Goal: Transaction & Acquisition: Book appointment/travel/reservation

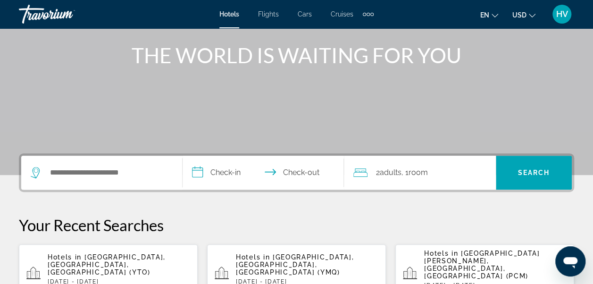
scroll to position [142, 0]
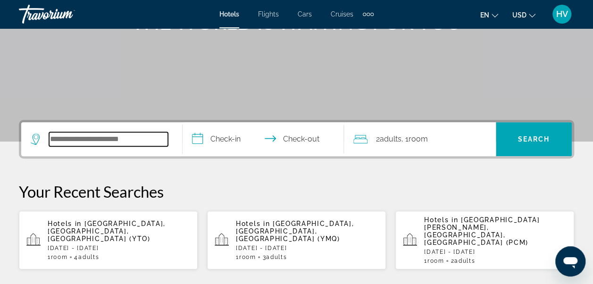
click at [97, 144] on input "Search widget" at bounding box center [108, 139] width 119 height 14
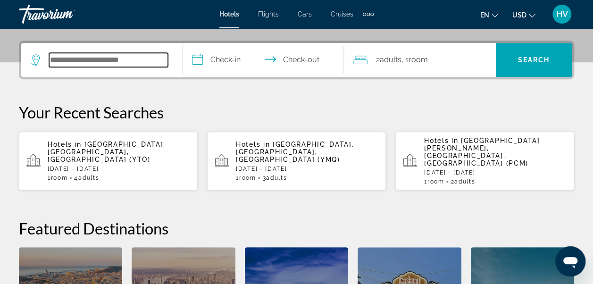
scroll to position [230, 0]
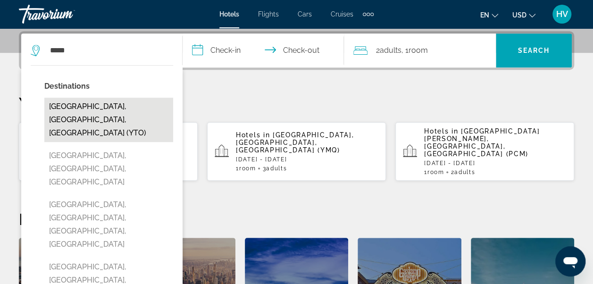
click at [108, 111] on button "[GEOGRAPHIC_DATA], [GEOGRAPHIC_DATA], [GEOGRAPHIC_DATA] (YTO)" at bounding box center [108, 120] width 129 height 44
type input "**********"
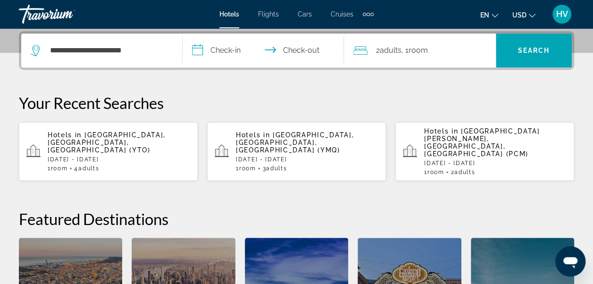
click at [219, 52] on input "**********" at bounding box center [265, 52] width 165 height 37
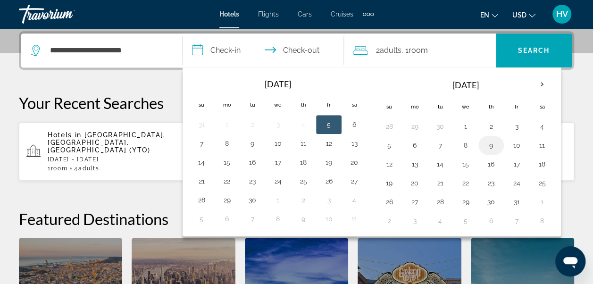
click at [490, 144] on button "9" at bounding box center [491, 145] width 15 height 13
click at [303, 52] on input "**********" at bounding box center [265, 52] width 165 height 37
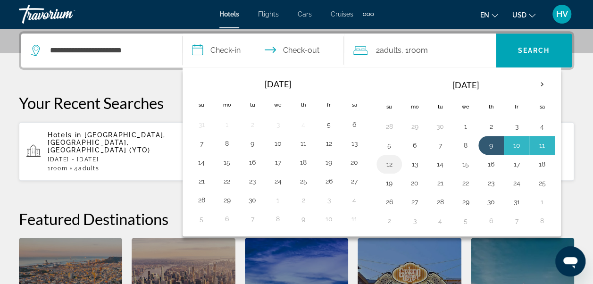
click at [386, 161] on button "12" at bounding box center [389, 164] width 15 height 13
type input "**********"
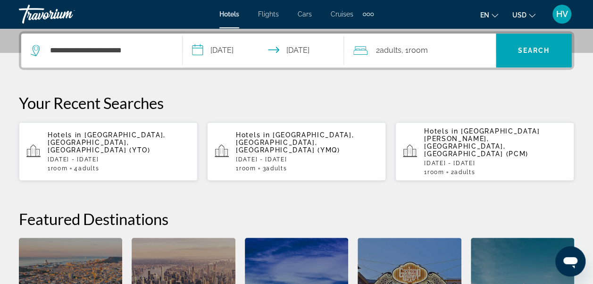
click at [424, 52] on span "Room" at bounding box center [418, 50] width 19 height 9
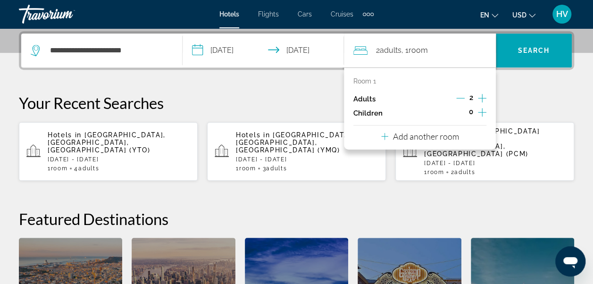
click at [483, 98] on icon "Increment adults" at bounding box center [482, 98] width 8 height 11
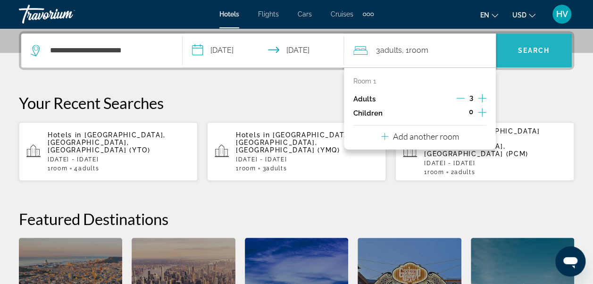
click at [526, 55] on span "Search widget" at bounding box center [534, 50] width 76 height 23
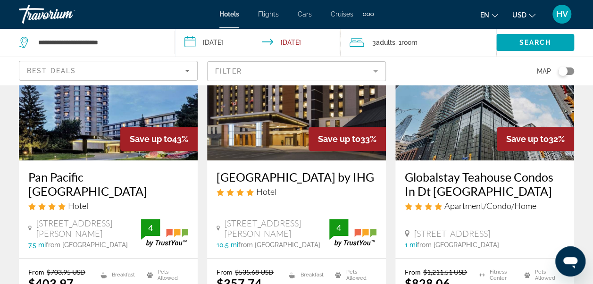
scroll to position [142, 0]
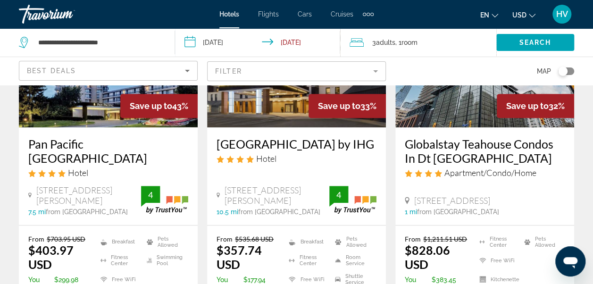
click at [532, 16] on icon "Change currency" at bounding box center [532, 15] width 7 height 7
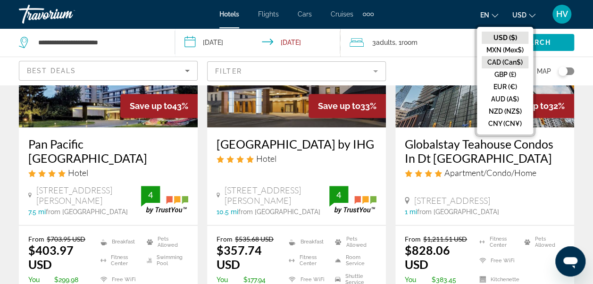
click at [515, 62] on button "CAD (Can$)" at bounding box center [505, 62] width 47 height 12
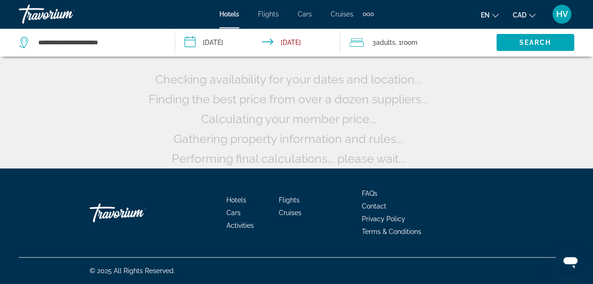
scroll to position [47, 0]
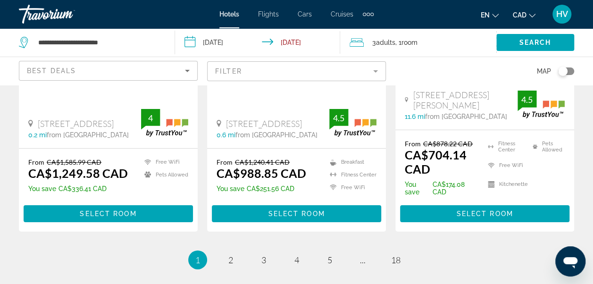
scroll to position [1463, 0]
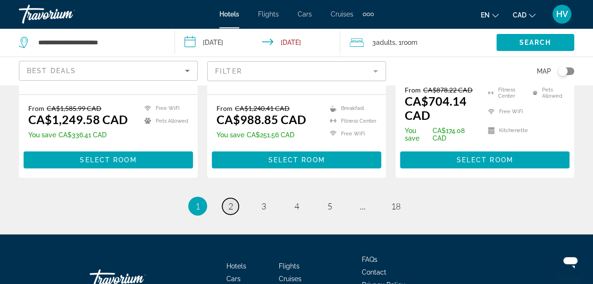
click at [234, 198] on link "page 2" at bounding box center [230, 206] width 17 height 17
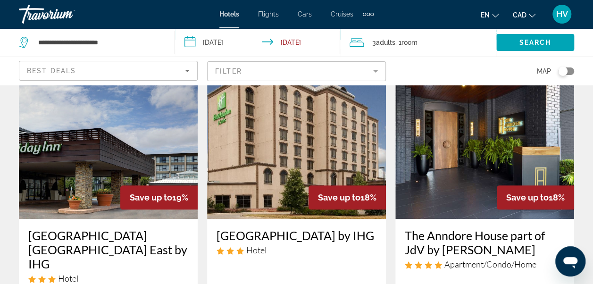
scroll to position [425, 0]
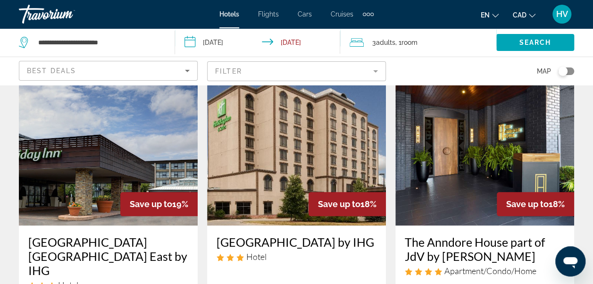
click at [379, 74] on mat-form-field "Filter" at bounding box center [296, 71] width 179 height 20
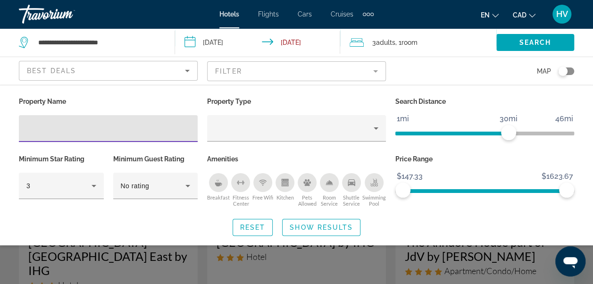
click at [190, 70] on icon "Sort by" at bounding box center [187, 70] width 11 height 11
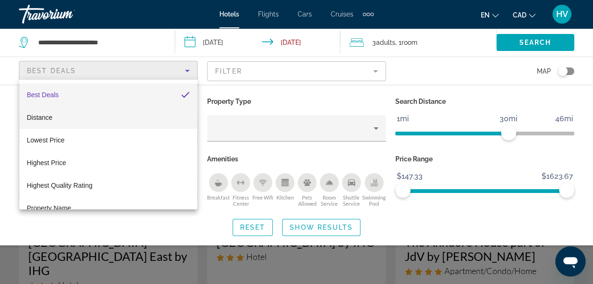
click at [81, 118] on mat-option "Distance" at bounding box center [108, 117] width 178 height 23
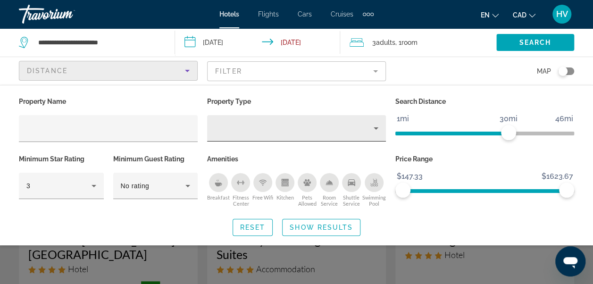
scroll to position [142, 0]
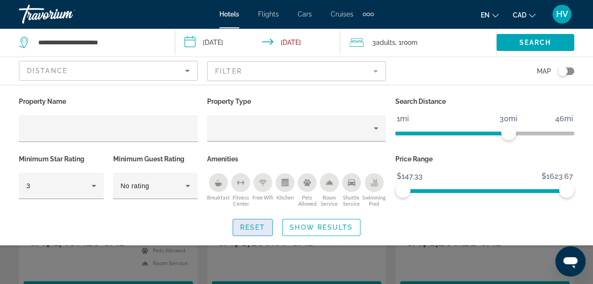
click at [264, 227] on span "Reset" at bounding box center [252, 228] width 25 height 8
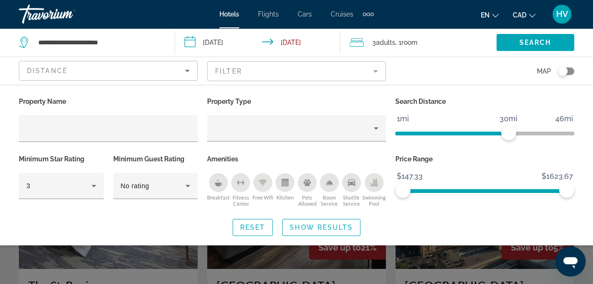
click at [263, 255] on div "Search widget" at bounding box center [296, 213] width 593 height 143
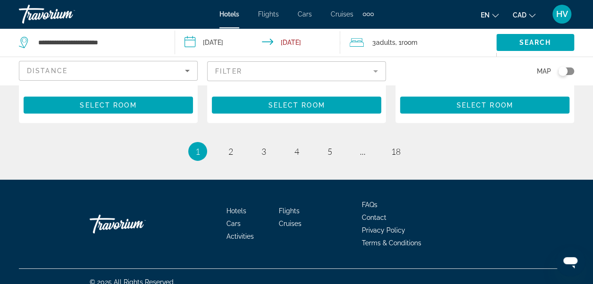
scroll to position [1438, 0]
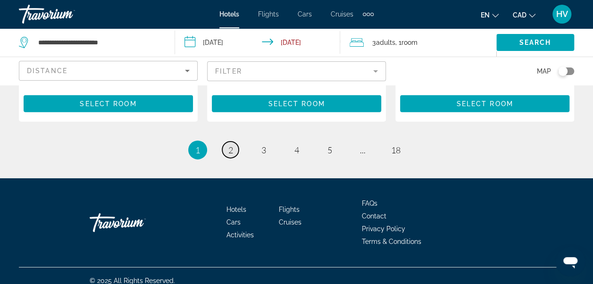
click at [230, 145] on span "2" at bounding box center [230, 150] width 5 height 10
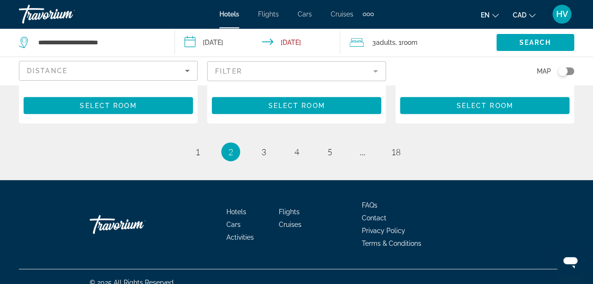
scroll to position [1432, 0]
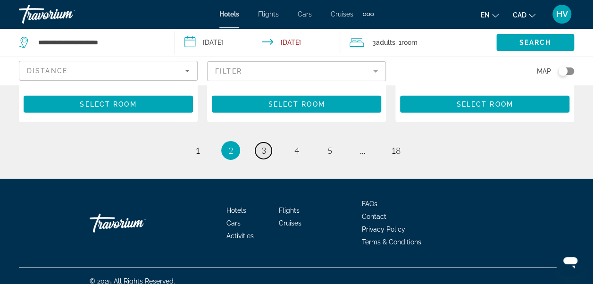
click at [262, 145] on span "3" at bounding box center [264, 150] width 5 height 10
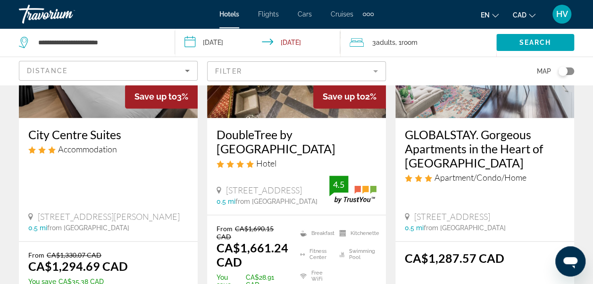
scroll to position [519, 0]
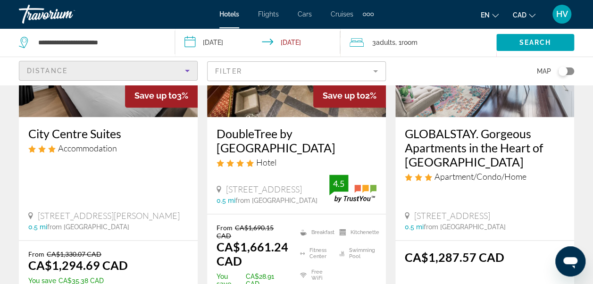
click at [193, 72] on icon "Sort by" at bounding box center [187, 70] width 11 height 11
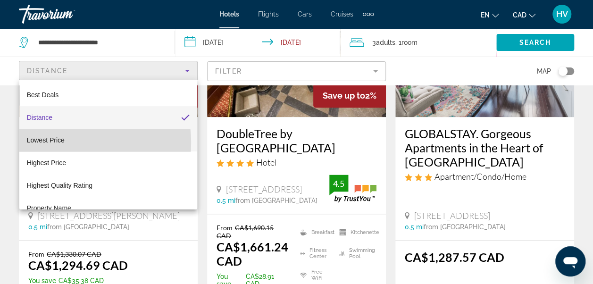
click at [66, 143] on mat-option "Lowest Price" at bounding box center [108, 140] width 178 height 23
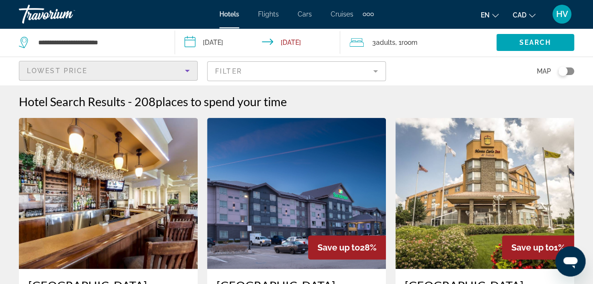
click at [191, 72] on icon "Sort by" at bounding box center [187, 70] width 11 height 11
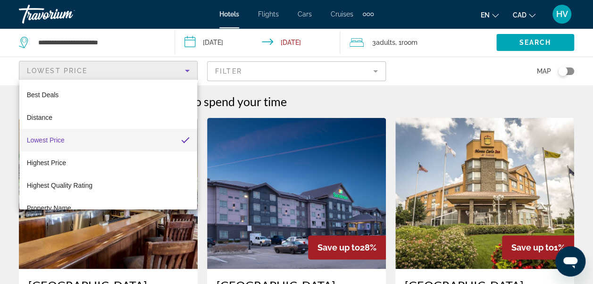
click at [327, 109] on div at bounding box center [296, 142] width 593 height 284
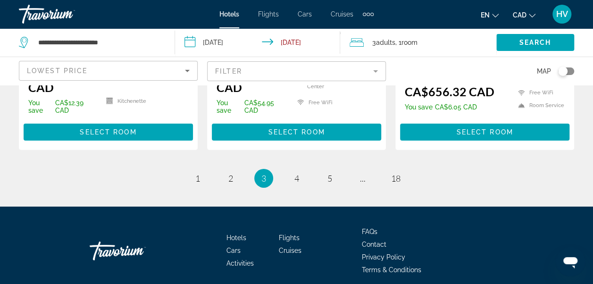
scroll to position [1463, 0]
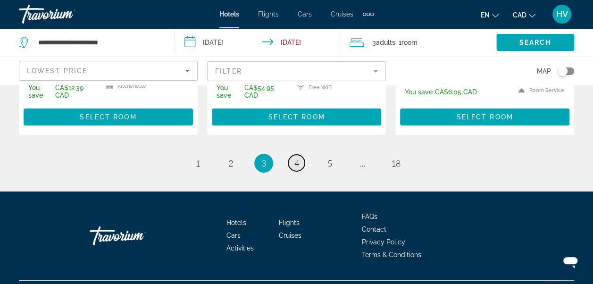
click at [299, 155] on link "page 4" at bounding box center [296, 163] width 17 height 17
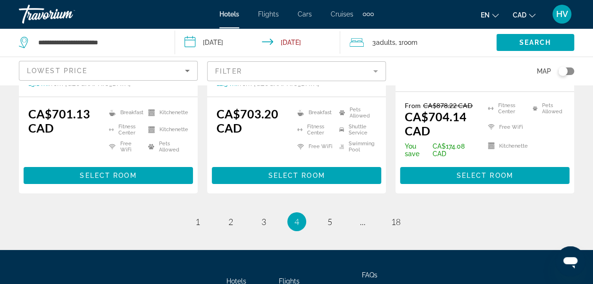
scroll to position [1473, 0]
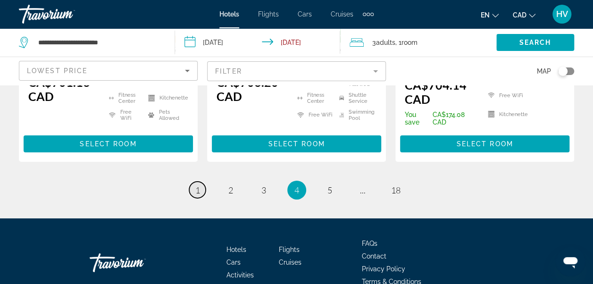
click at [202, 182] on link "page 1" at bounding box center [197, 190] width 17 height 17
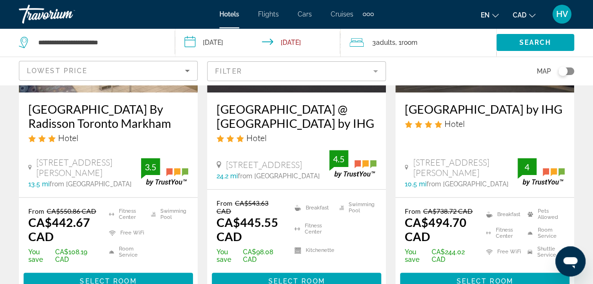
scroll to position [189, 0]
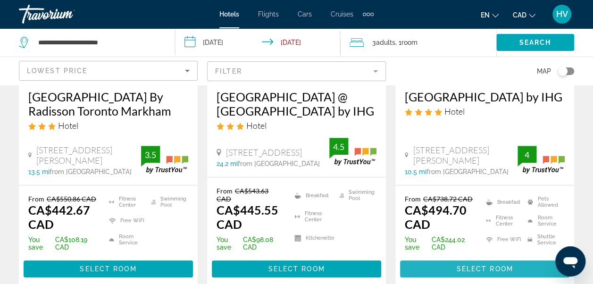
click at [447, 262] on span "Main content" at bounding box center [484, 269] width 169 height 23
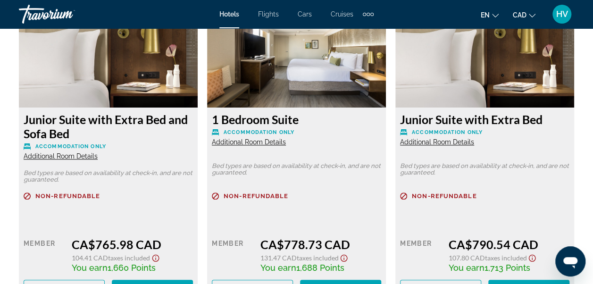
scroll to position [2172, 0]
